Goal: Task Accomplishment & Management: Manage account settings

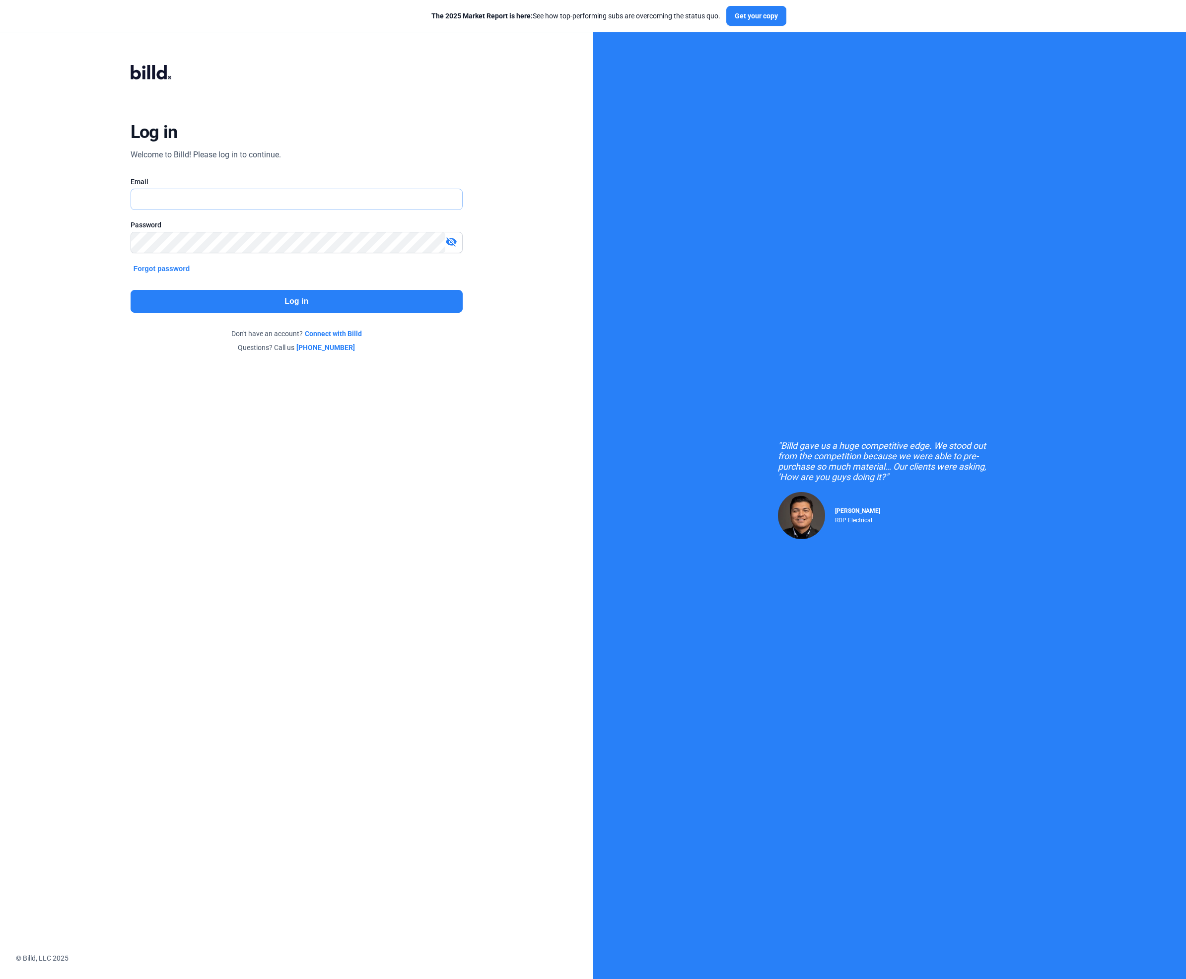
click at [295, 197] on input "text" at bounding box center [291, 199] width 320 height 20
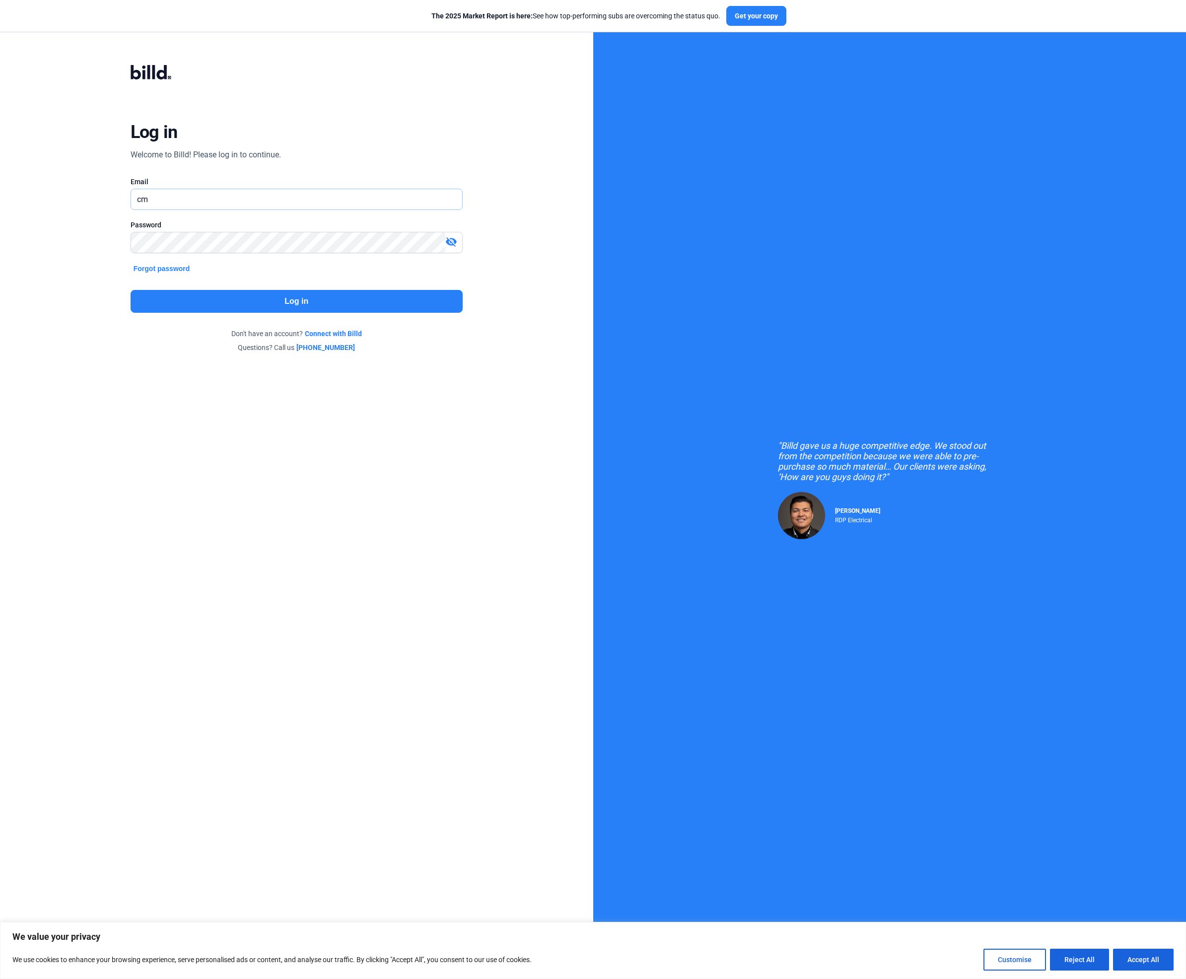
type input "c"
type input "[PERSON_NAME][EMAIL_ADDRESS][DOMAIN_NAME]"
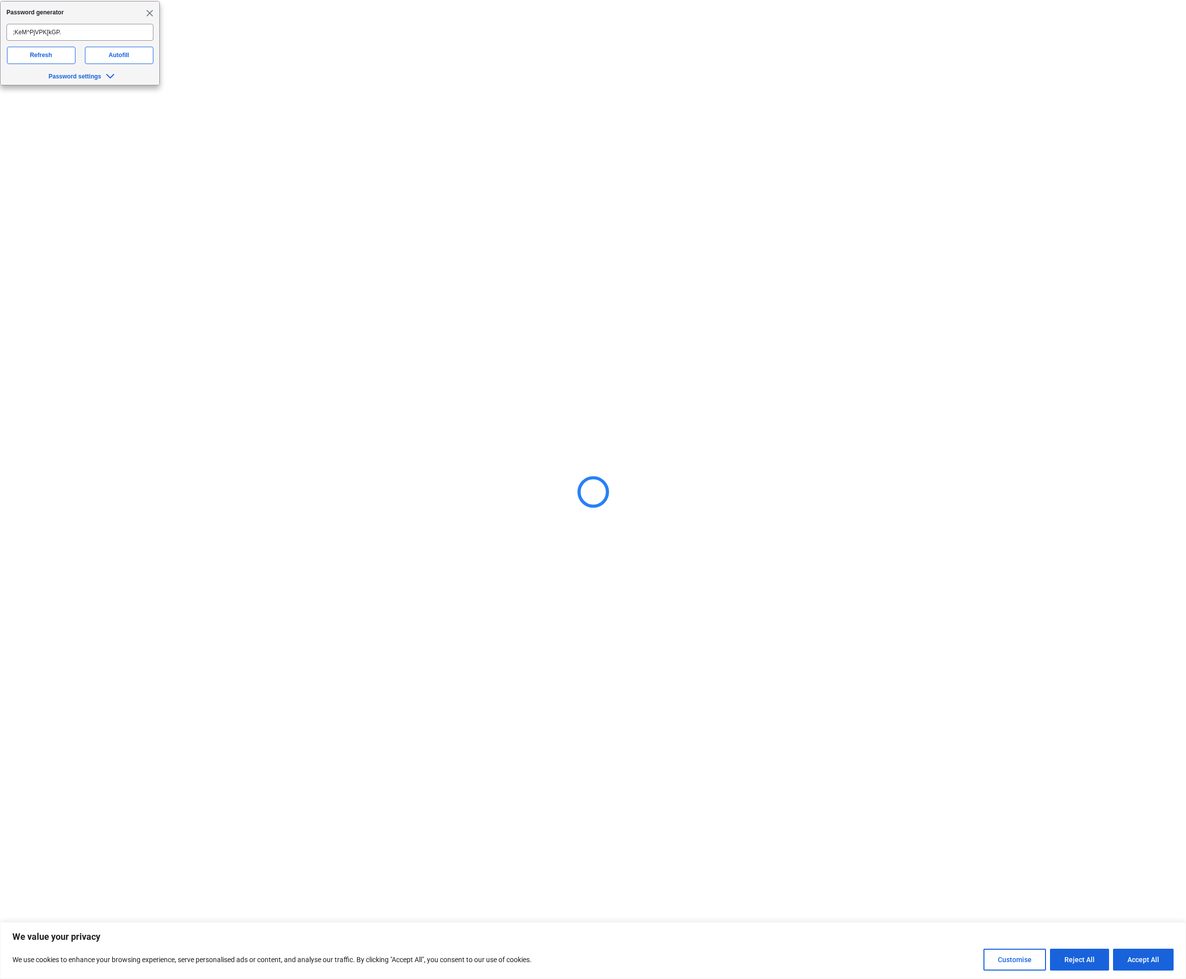
drag, startPoint x: 149, startPoint y: 14, endPoint x: 265, endPoint y: 29, distance: 116.6
click at [149, 14] on span "Close" at bounding box center [148, 12] width 7 height 7
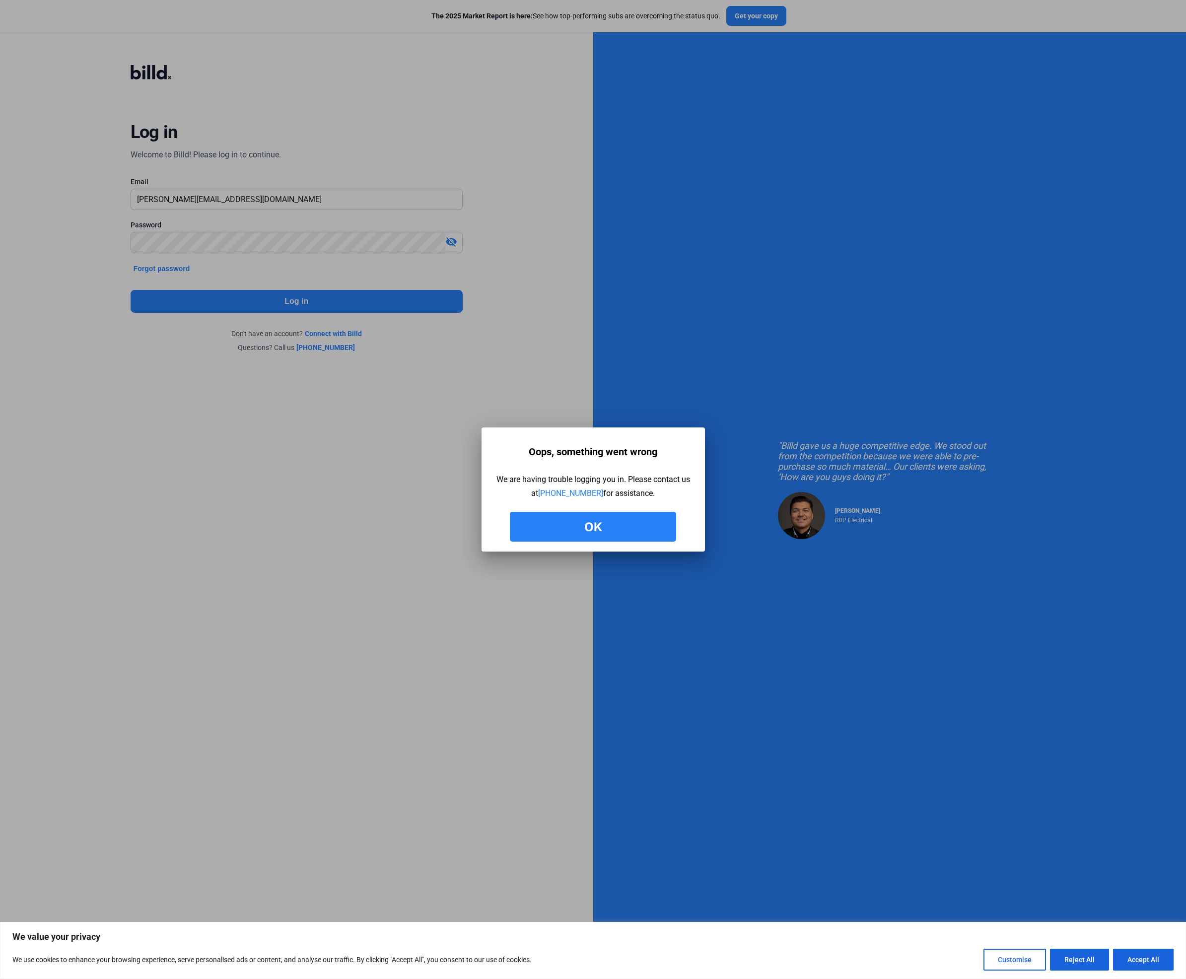
click at [548, 527] on button "Ok" at bounding box center [593, 527] width 166 height 30
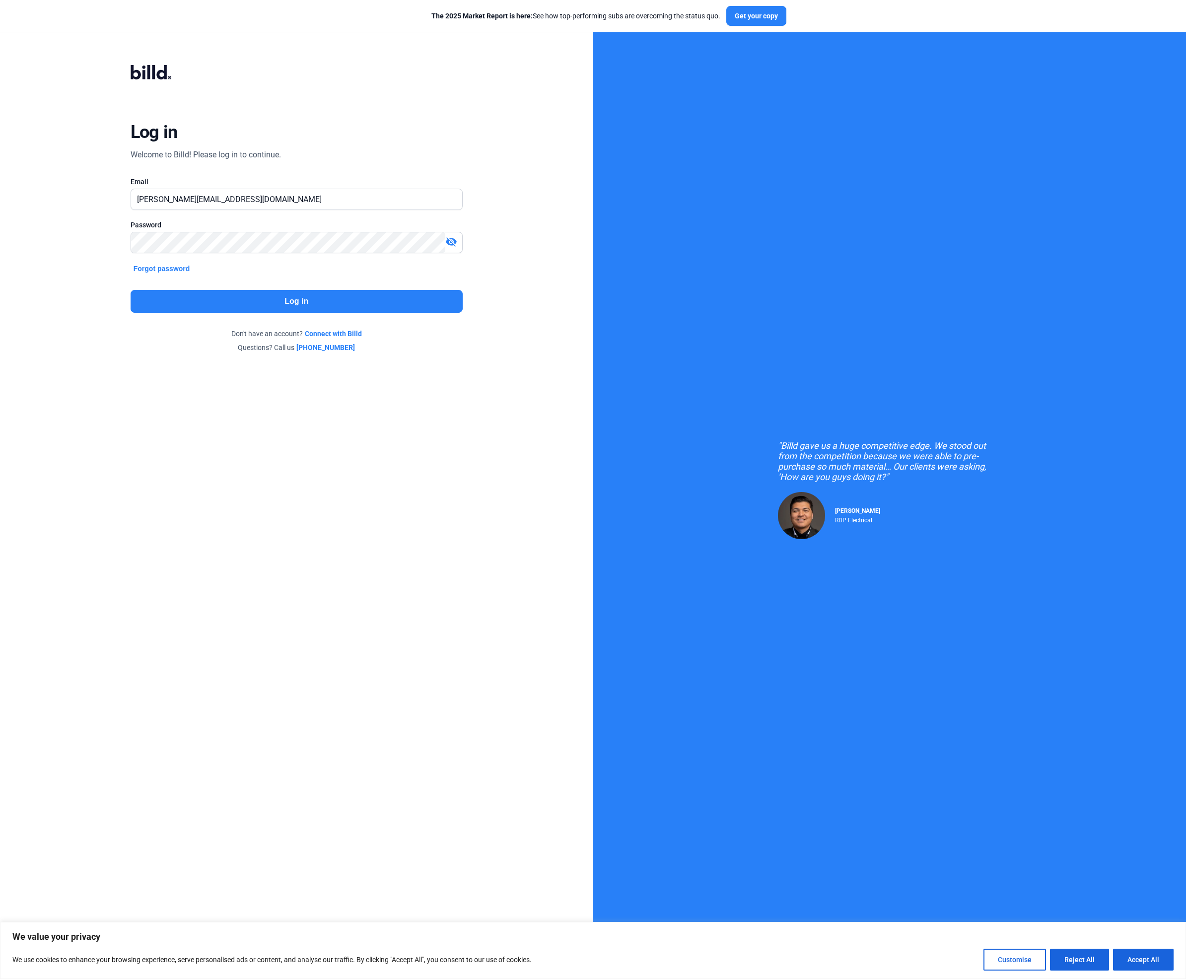
click at [175, 270] on button "Forgot password" at bounding box center [162, 268] width 63 height 11
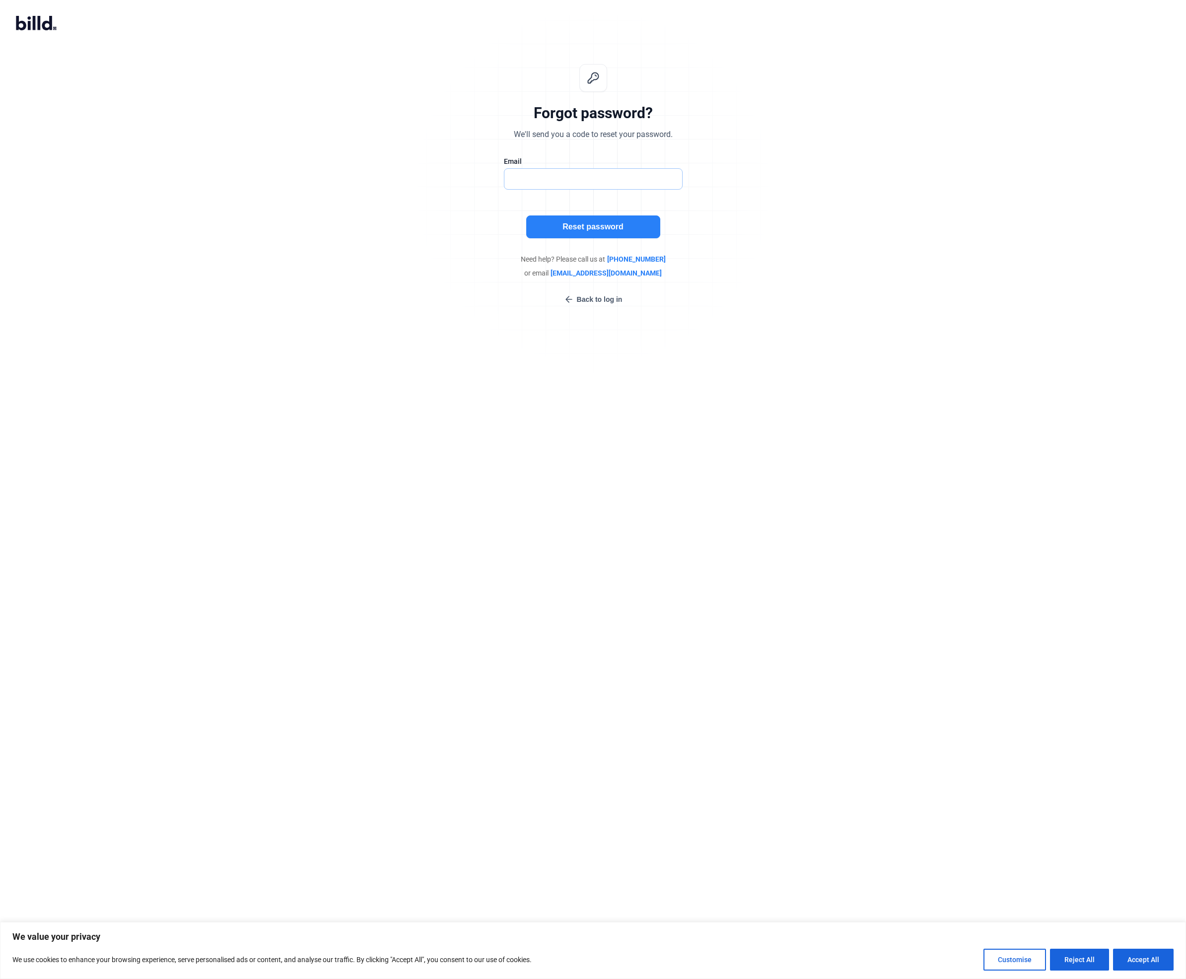
click at [523, 179] on input "text" at bounding box center [587, 179] width 167 height 20
type input "[PERSON_NAME][EMAIL_ADDRESS][DOMAIN_NAME]"
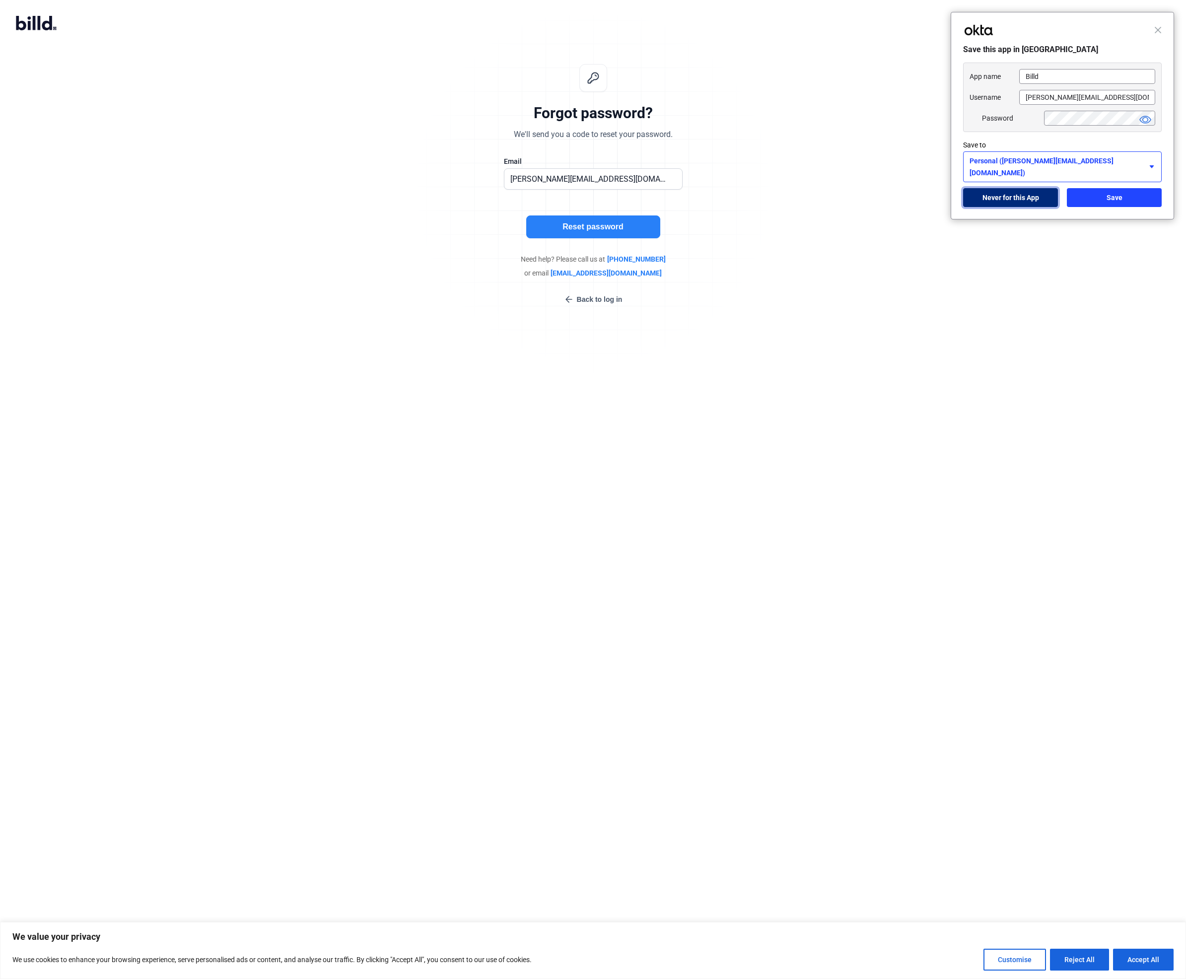
click at [1040, 188] on button "Never for this App" at bounding box center [1010, 197] width 95 height 19
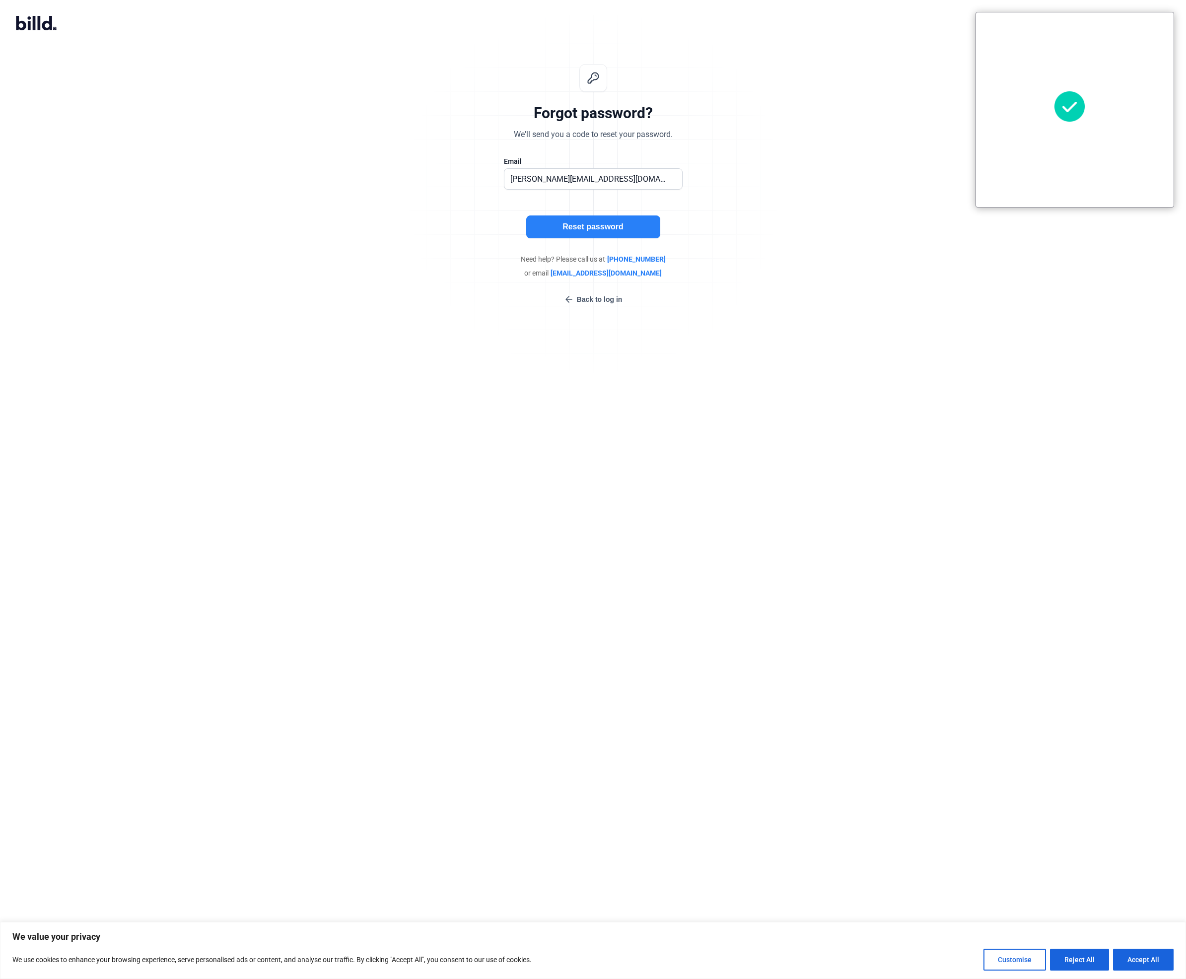
click at [622, 227] on button "Reset password" at bounding box center [593, 226] width 134 height 23
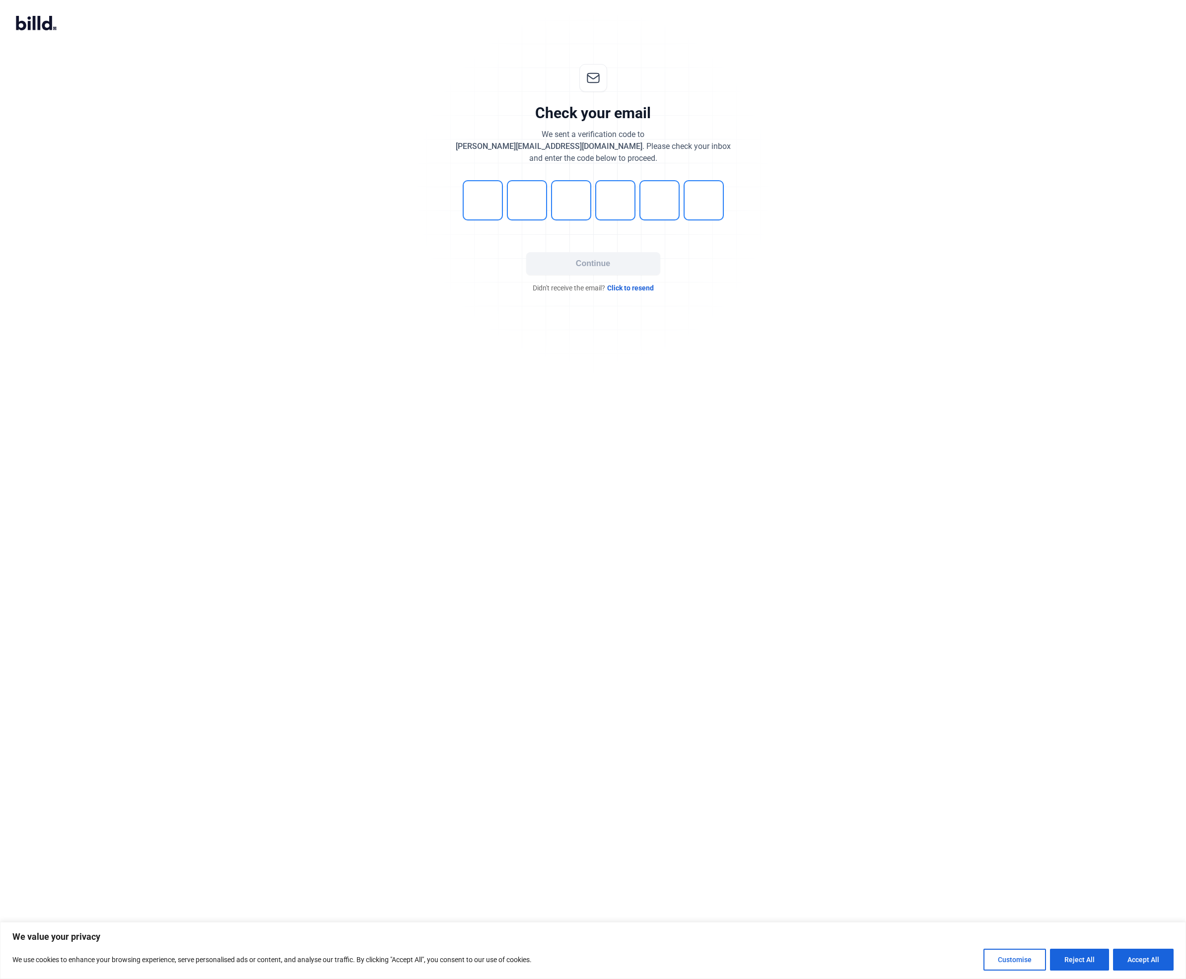
click at [646, 283] on span "Click to resend" at bounding box center [630, 288] width 47 height 10
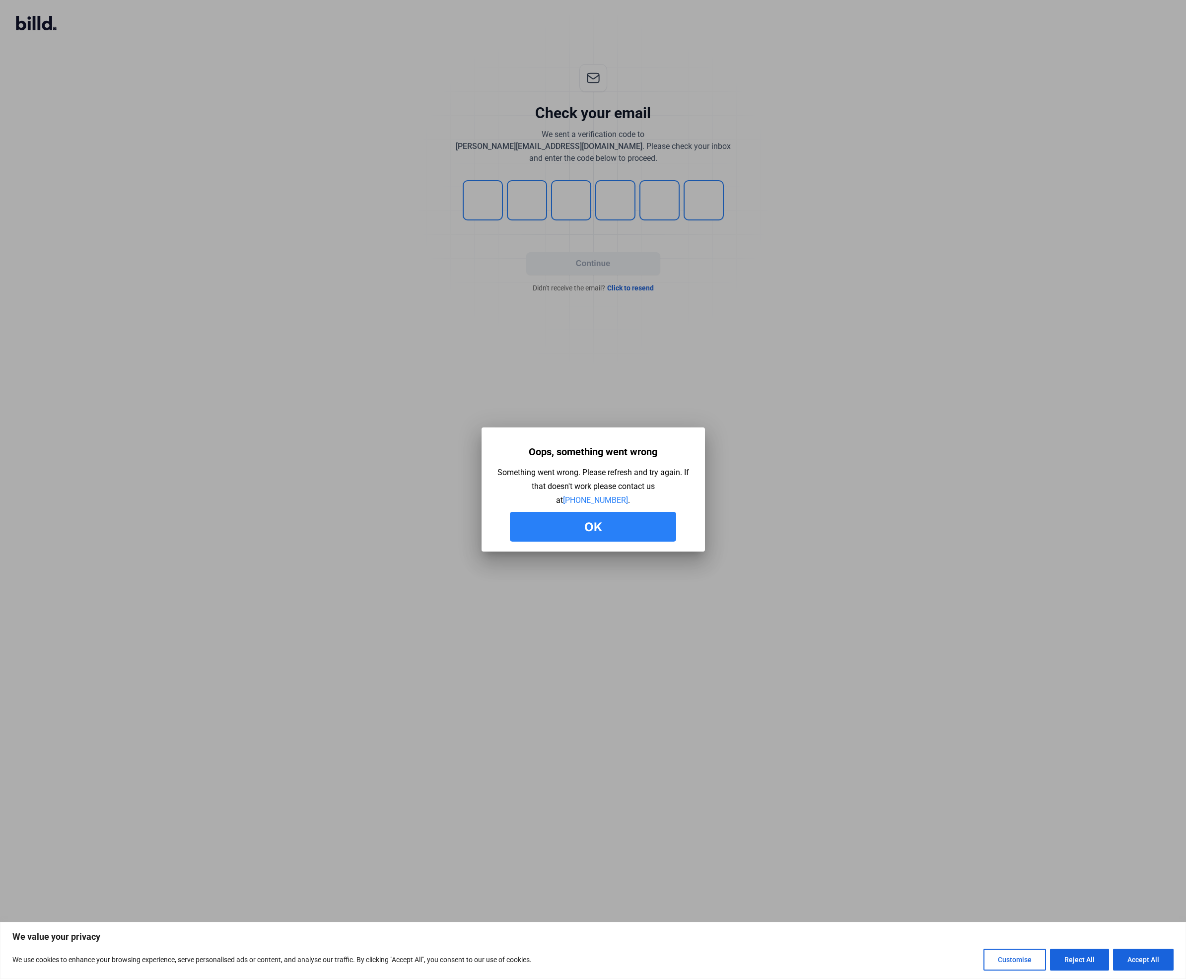
click at [613, 540] on button "Ok" at bounding box center [593, 527] width 166 height 30
